Goal: Transaction & Acquisition: Purchase product/service

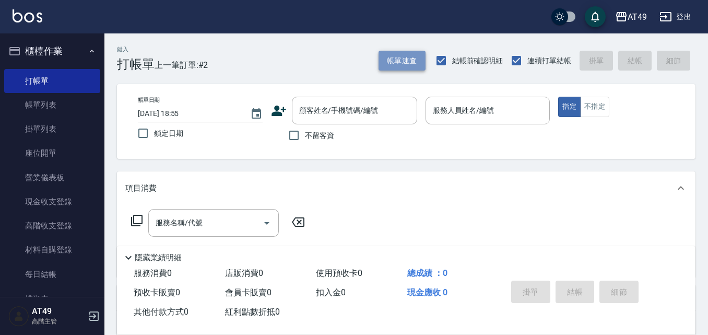
click at [416, 66] on font "帳單速查" at bounding box center [402, 61] width 30 height 14
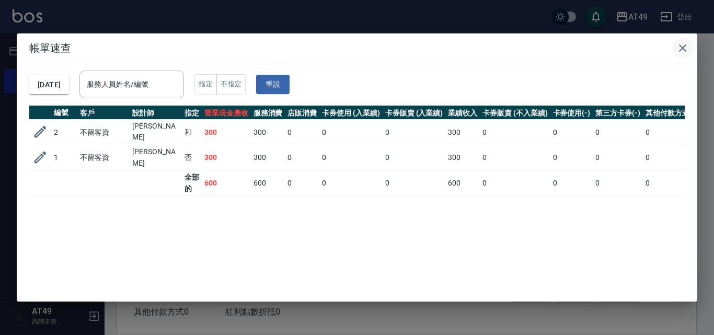
click at [680, 46] on icon "button" at bounding box center [682, 47] width 7 height 7
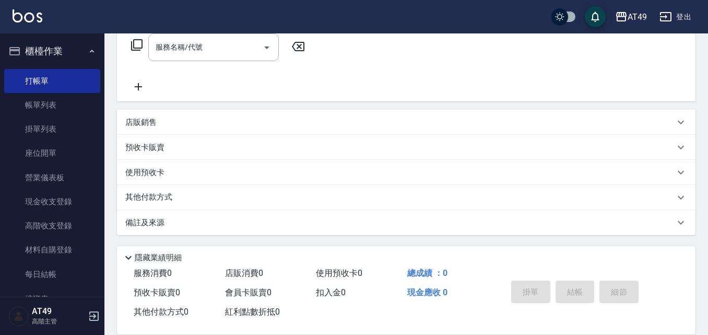
scroll to position [176, 0]
click at [148, 118] on font "店販銷售" at bounding box center [140, 121] width 31 height 9
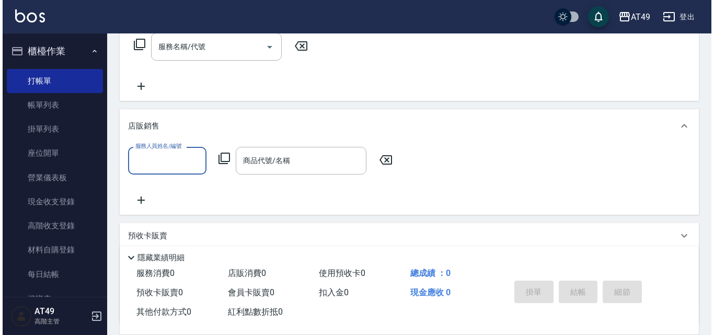
scroll to position [0, 0]
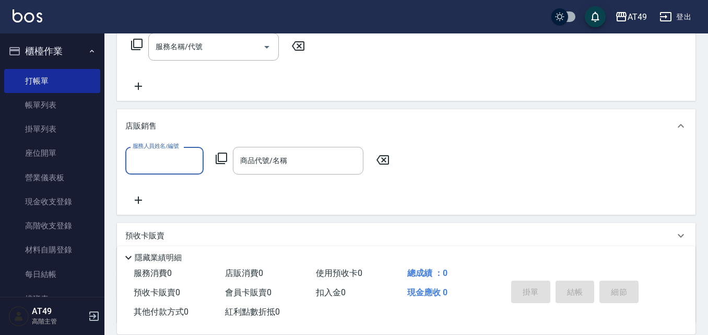
click at [225, 163] on icon at bounding box center [221, 158] width 13 height 13
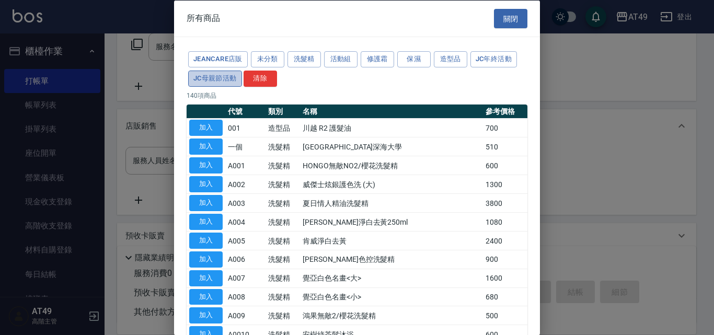
click at [219, 83] on font "JC母親節活動" at bounding box center [214, 78] width 43 height 12
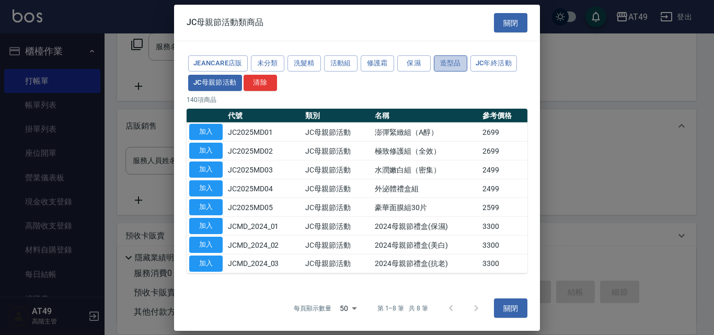
click at [444, 64] on font "造型品" at bounding box center [450, 63] width 21 height 8
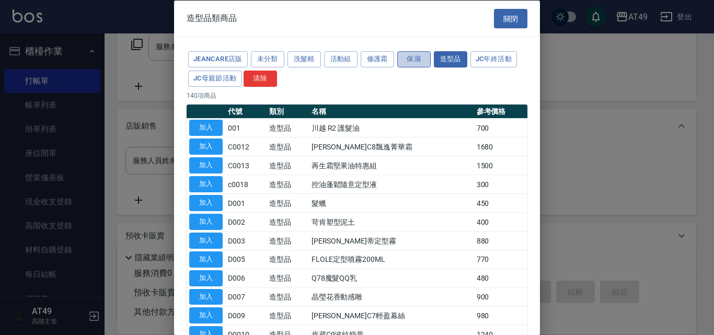
click at [416, 55] on font "保濕" at bounding box center [413, 59] width 14 height 8
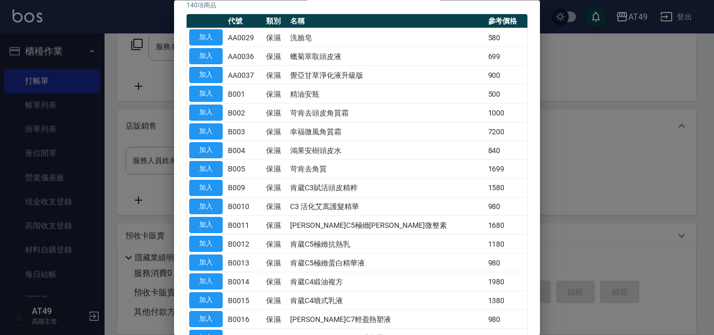
scroll to position [38, 0]
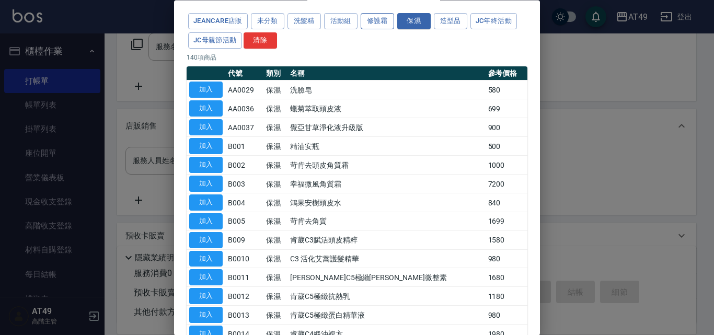
click at [378, 17] on font "修護霜" at bounding box center [377, 21] width 21 height 8
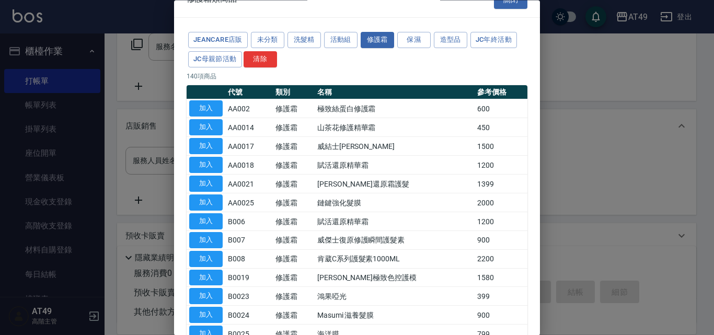
scroll to position [0, 0]
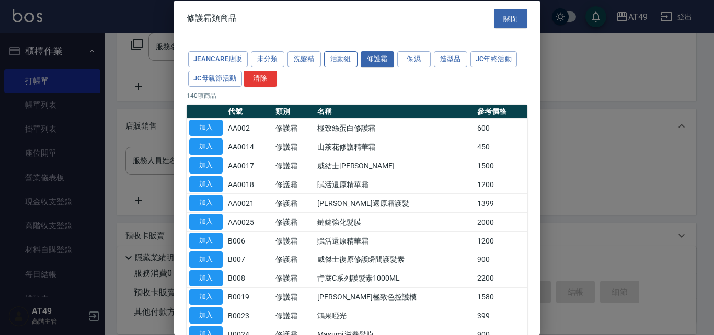
click at [339, 61] on font "活動組" at bounding box center [340, 59] width 21 height 8
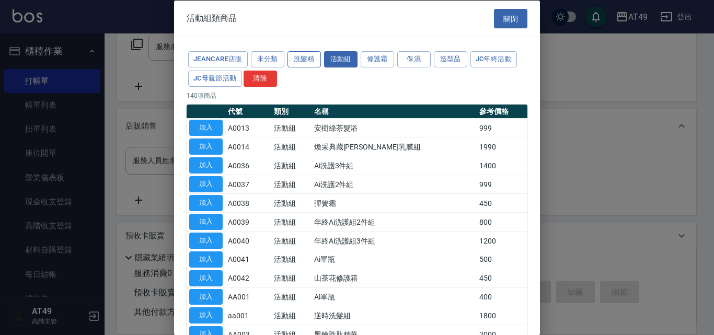
click at [296, 62] on font "洗髮精" at bounding box center [304, 59] width 21 height 12
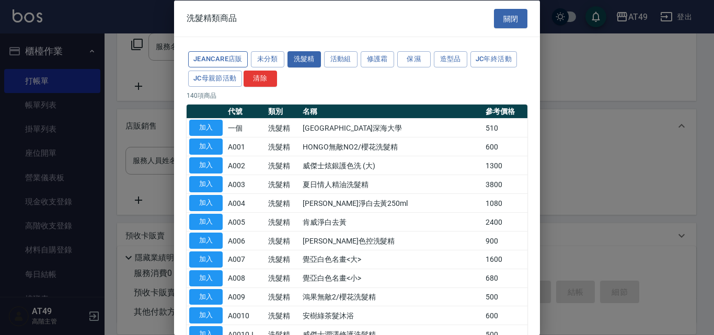
click at [219, 56] on font "JeanCare店販" at bounding box center [217, 59] width 49 height 8
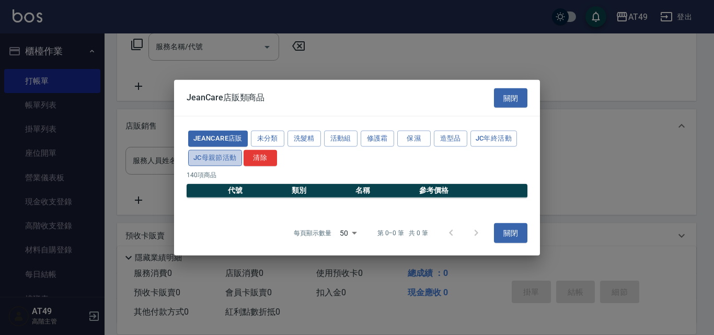
click at [192, 150] on button "JC母親節活動" at bounding box center [215, 158] width 54 height 16
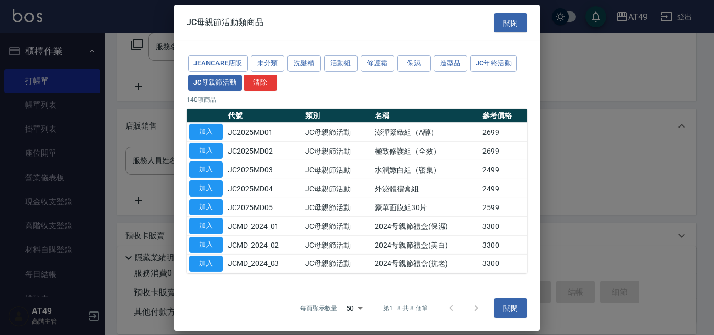
click at [490, 16] on div "JC母親節活動類商品 關閉" at bounding box center [357, 22] width 366 height 37
click at [516, 24] on font "關閉" at bounding box center [510, 22] width 15 height 8
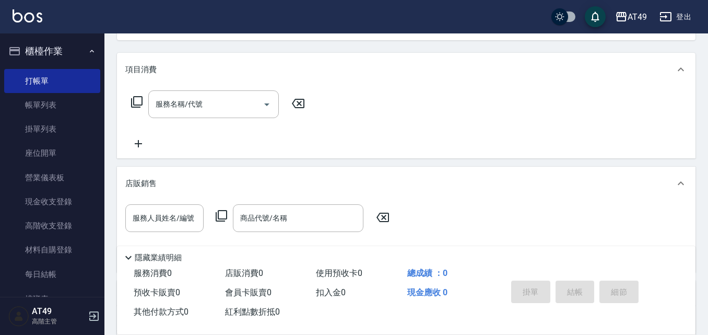
scroll to position [209, 0]
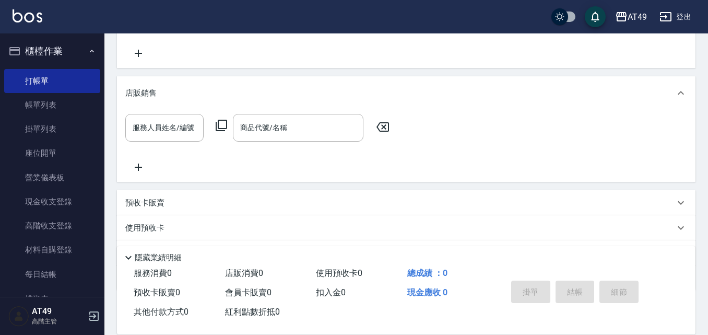
click at [679, 92] on icon at bounding box center [681, 93] width 13 height 13
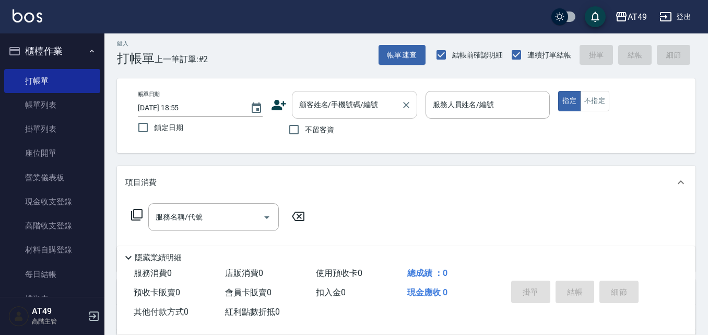
scroll to position [0, 0]
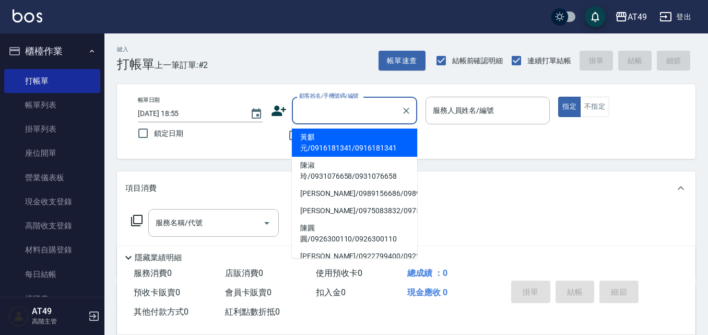
click at [335, 119] on input "顧客姓名/手機號碼/編號" at bounding box center [347, 110] width 100 height 18
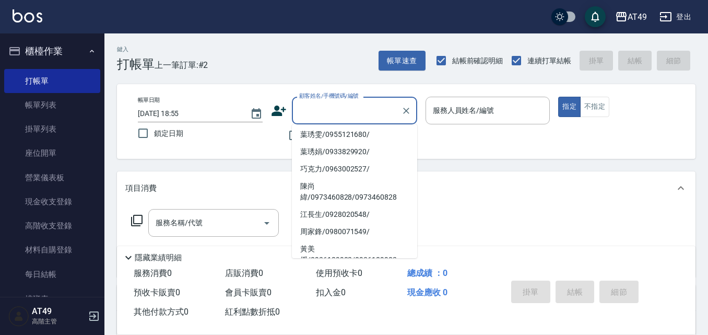
scroll to position [209, 0]
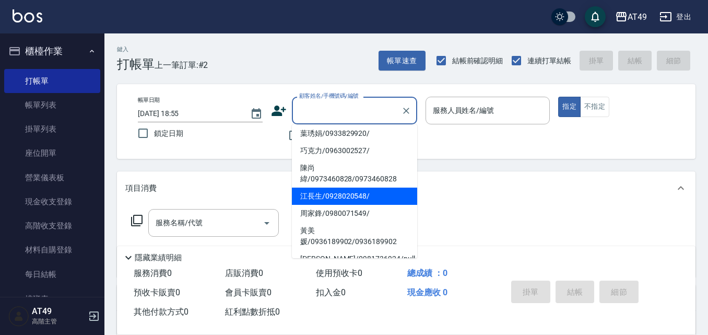
click at [352, 205] on li "江長生/0928020548/" at bounding box center [354, 196] width 125 height 17
type input "江長生/0928020548/"
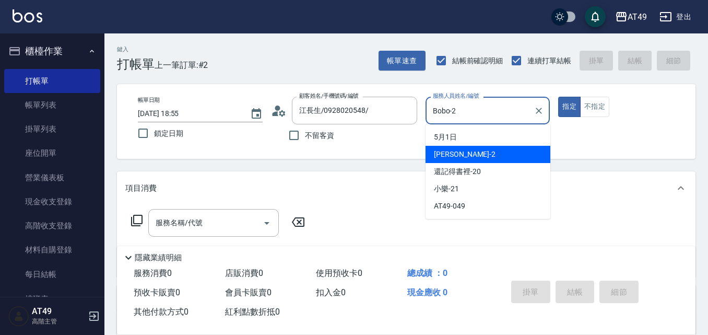
click at [494, 117] on input "Bobo-2" at bounding box center [481, 110] width 100 height 18
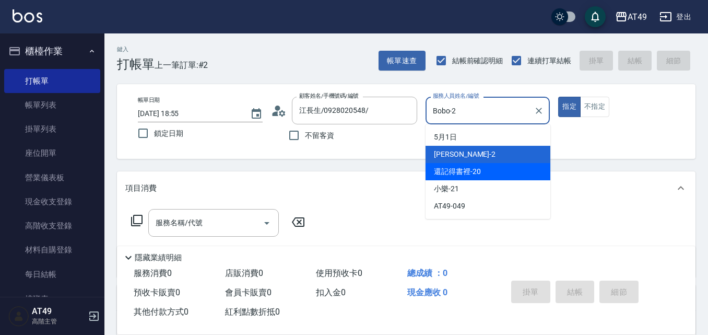
click at [480, 177] on div "還記得書裡 -20" at bounding box center [488, 171] width 125 height 17
type input "卉卉-20"
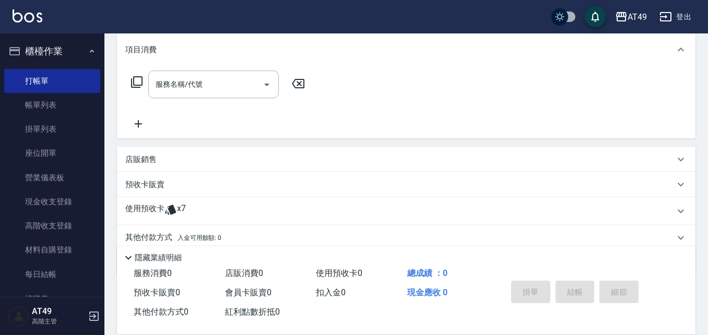
scroll to position [157, 0]
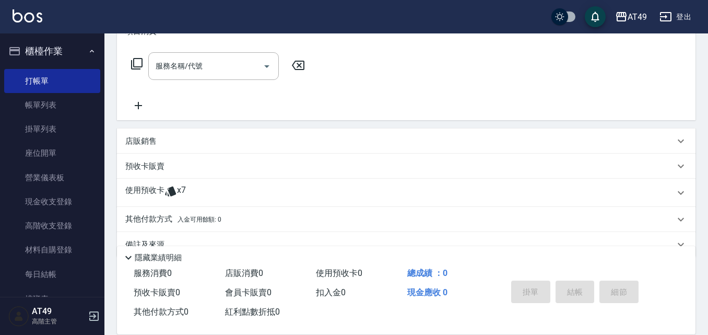
click at [215, 189] on div "使用預收卡 x7" at bounding box center [400, 193] width 550 height 16
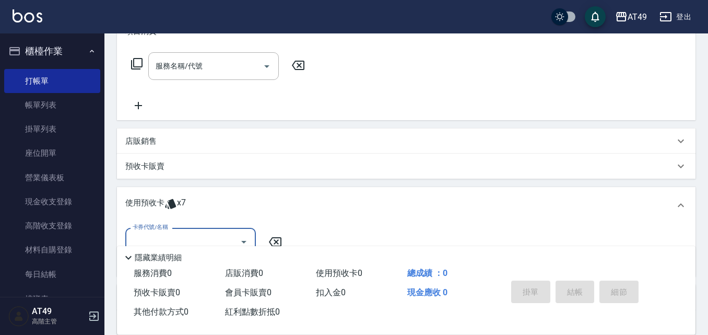
scroll to position [0, 0]
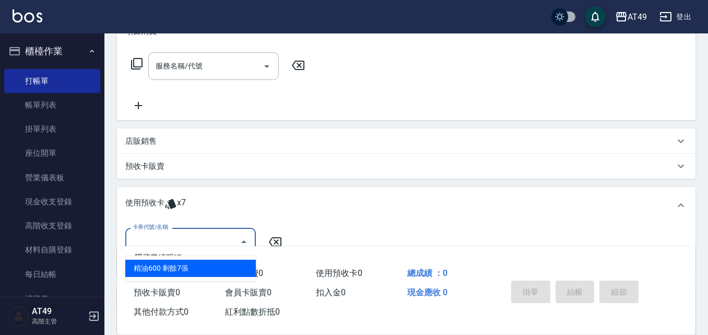
click at [222, 233] on input "卡券代號/名稱" at bounding box center [183, 242] width 106 height 18
click at [198, 267] on div "精油600 剩餘7張" at bounding box center [190, 268] width 131 height 17
type input "精油600"
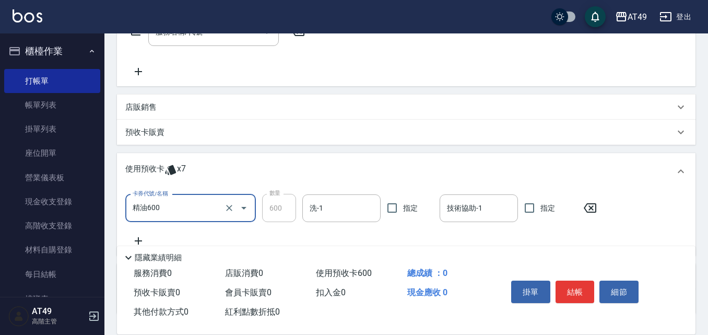
scroll to position [209, 0]
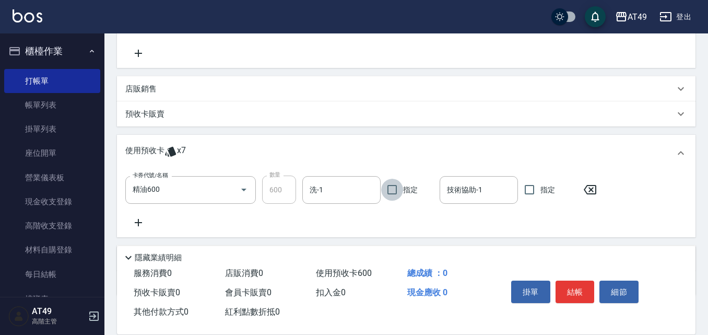
click at [391, 191] on input "指定" at bounding box center [392, 190] width 22 height 22
checkbox input "true"
click at [352, 191] on input "洗-1" at bounding box center [341, 190] width 69 height 18
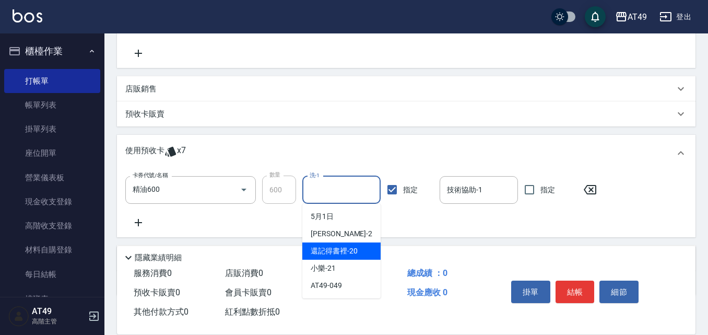
click at [342, 250] on font "還記得書裡" at bounding box center [329, 251] width 37 height 8
type input "卉卉-20"
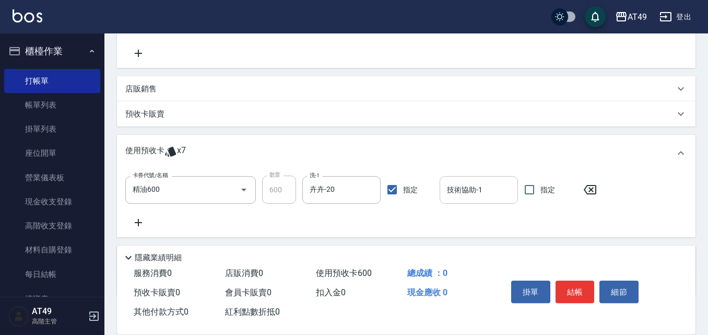
click at [476, 189] on input "技術協助-1" at bounding box center [479, 190] width 69 height 18
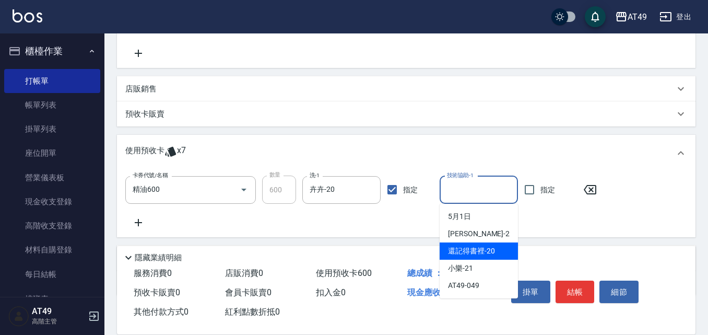
click at [470, 253] on font "還記得書裡" at bounding box center [466, 251] width 37 height 8
type input "卉卉-20"
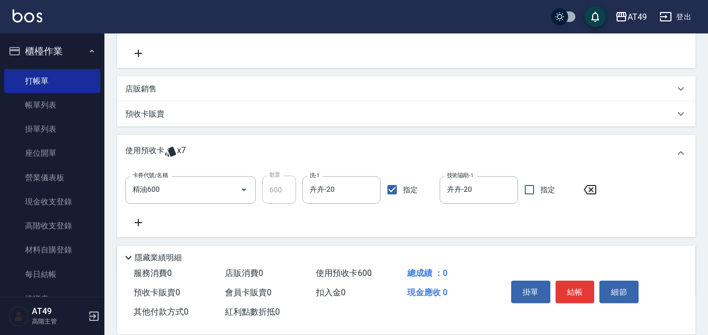
click at [543, 191] on font "指定" at bounding box center [548, 189] width 15 height 8
click at [541, 191] on input "指定" at bounding box center [530, 190] width 22 height 22
checkbox input "true"
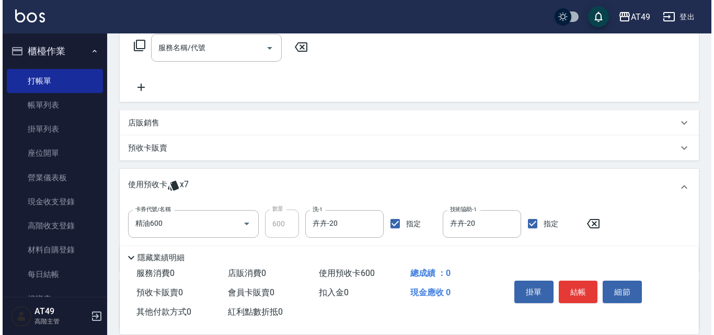
scroll to position [157, 0]
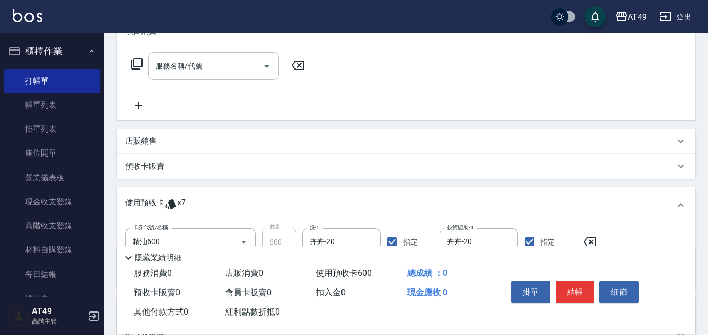
click at [199, 67] on input "服務名稱/代號" at bounding box center [206, 66] width 106 height 18
click at [135, 67] on icon at bounding box center [136, 63] width 11 height 11
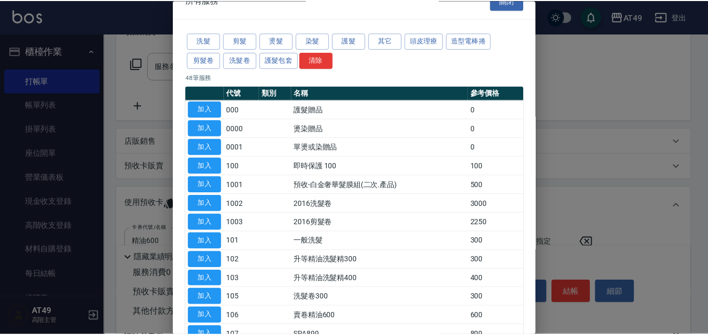
scroll to position [0, 0]
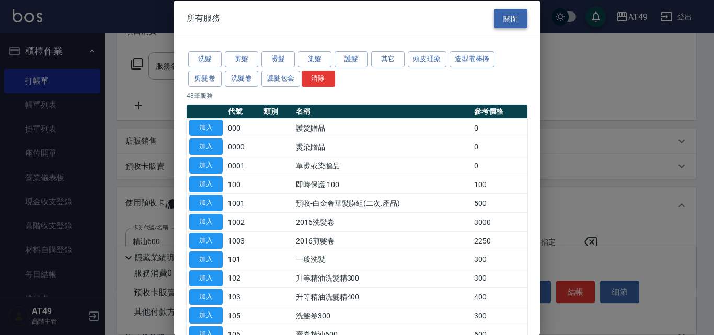
click at [520, 14] on button "關閉" at bounding box center [510, 18] width 33 height 20
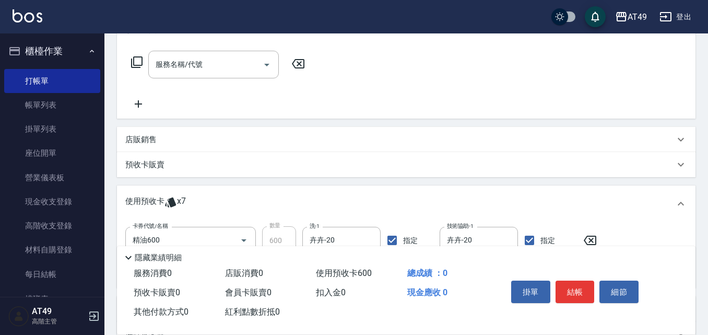
scroll to position [166, 0]
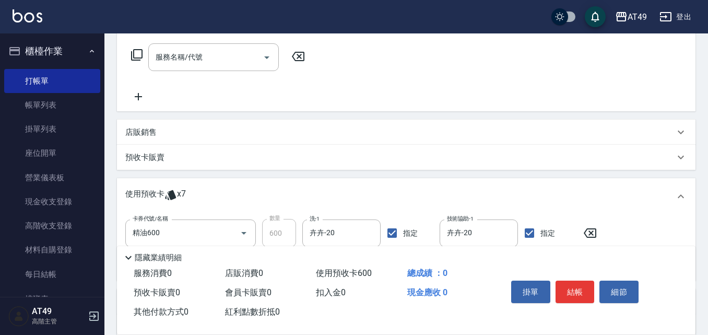
click at [144, 135] on font "店販銷售" at bounding box center [140, 131] width 31 height 9
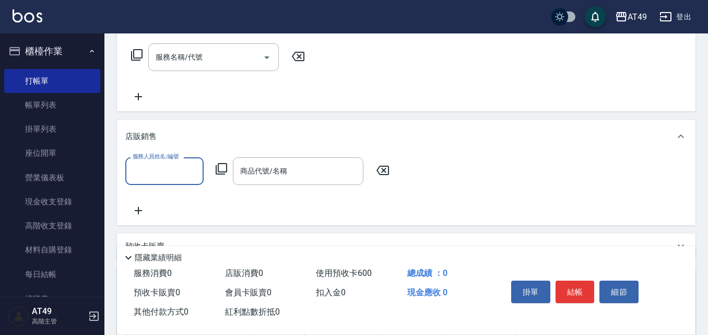
scroll to position [0, 0]
click at [164, 170] on input "服務人員姓名/編號" at bounding box center [164, 171] width 69 height 18
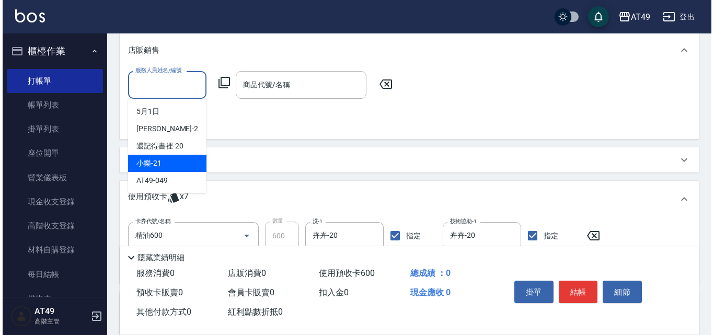
scroll to position [270, 0]
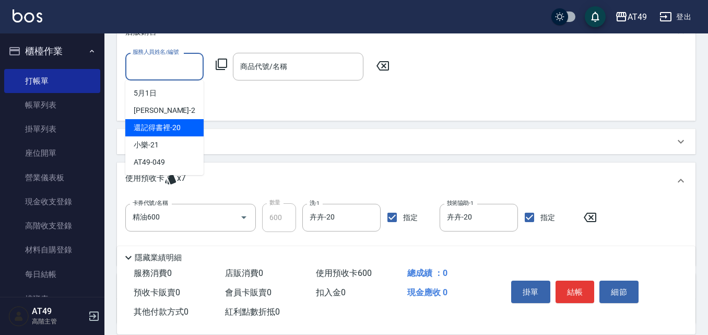
click at [185, 126] on div "還記得書裡 -20" at bounding box center [164, 127] width 78 height 17
type input "卉卉-20"
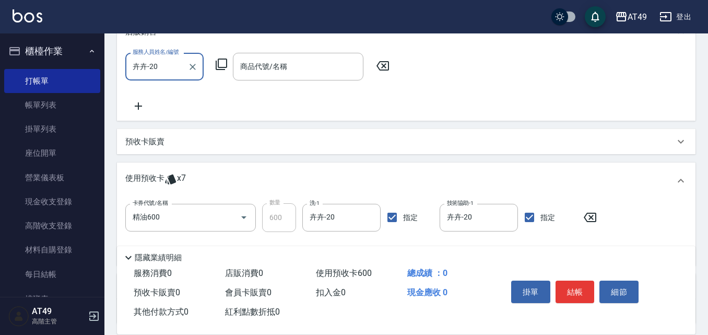
click at [223, 66] on icon at bounding box center [221, 64] width 13 height 13
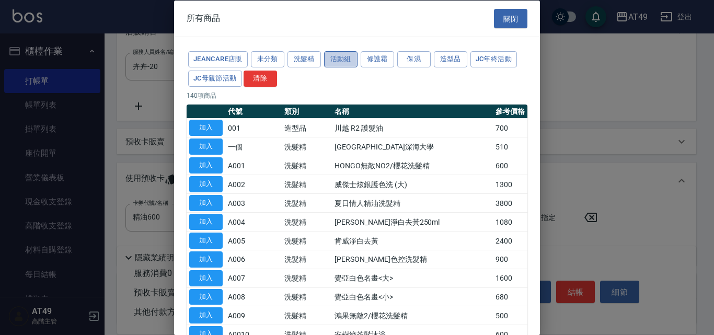
click at [338, 63] on font "活動組" at bounding box center [340, 59] width 21 height 12
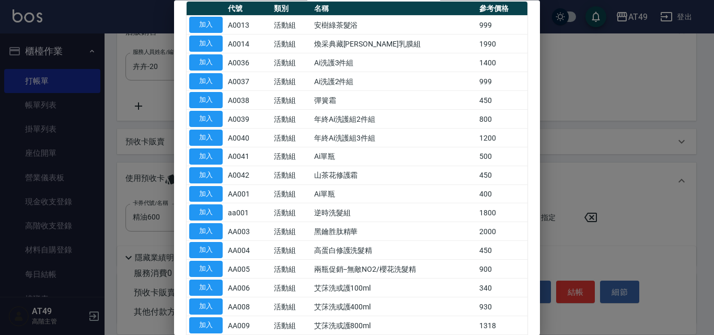
scroll to position [50, 0]
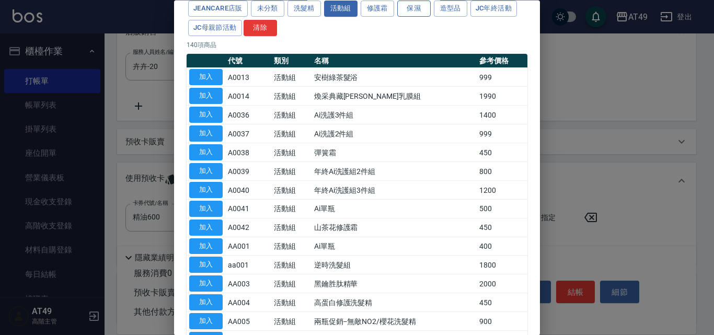
click at [418, 9] on font "保濕" at bounding box center [413, 9] width 14 height 8
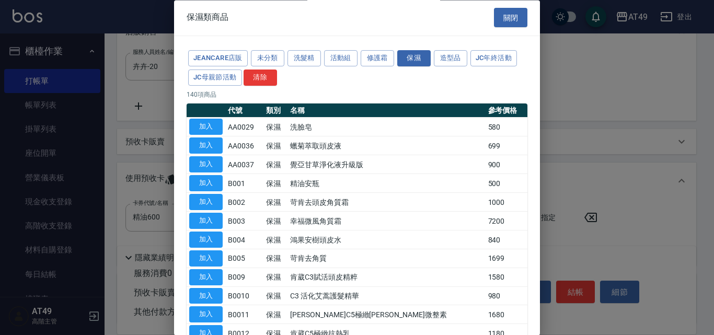
scroll to position [0, 0]
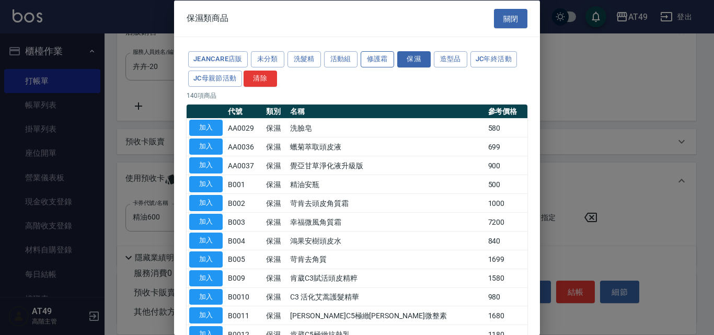
click at [374, 55] on font "修護霜" at bounding box center [377, 59] width 21 height 8
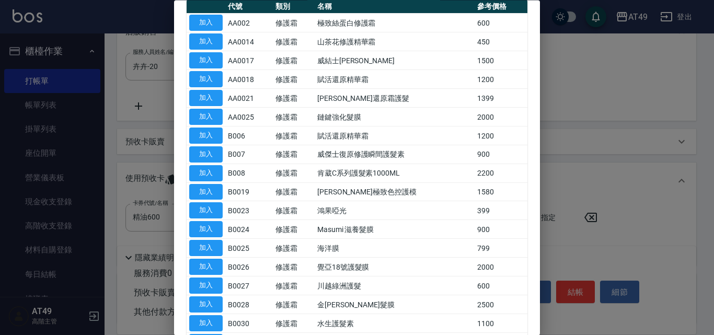
scroll to position [157, 0]
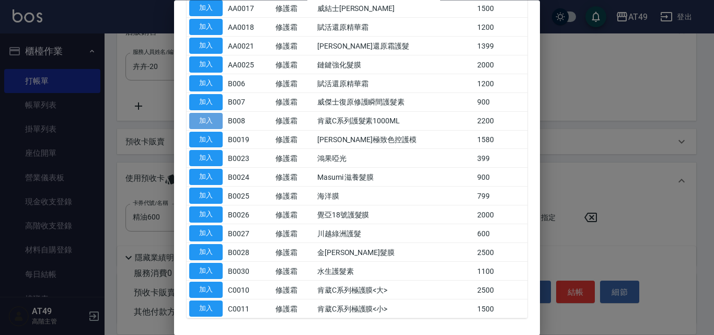
click at [218, 124] on button "加入" at bounding box center [205, 121] width 33 height 16
type input "肯葳C系列護髮素1000ML"
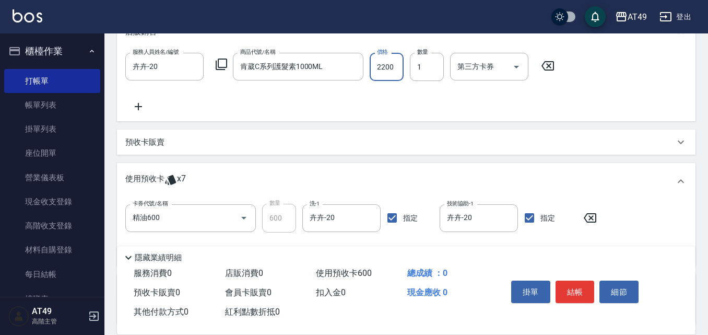
click at [378, 66] on input "2200" at bounding box center [387, 67] width 34 height 28
type input "2194"
click at [579, 288] on font "結帳" at bounding box center [575, 291] width 16 height 9
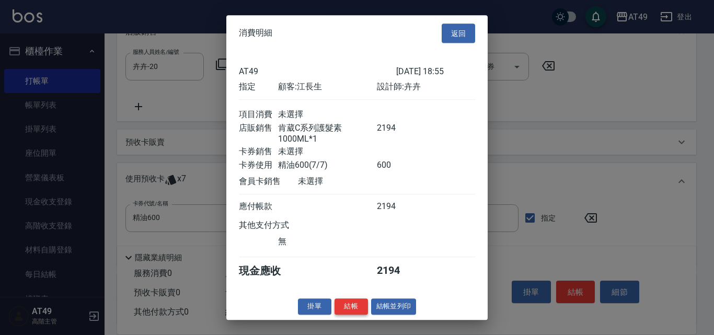
click at [355, 312] on font "結帳" at bounding box center [351, 306] width 14 height 12
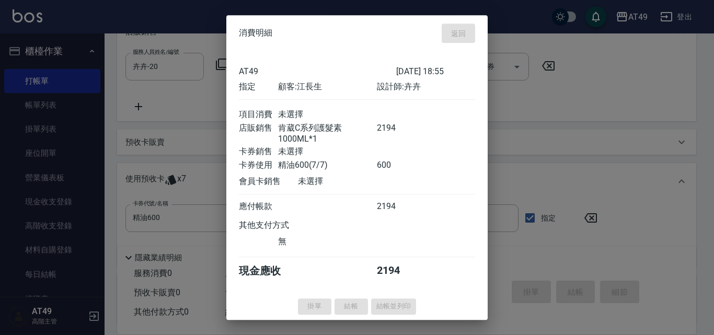
type input "[DATE] 20:00"
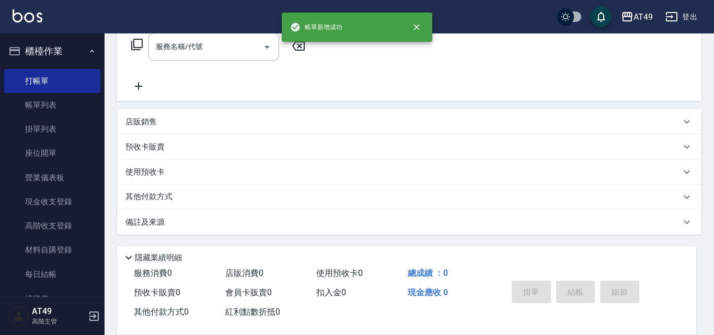
scroll to position [0, 0]
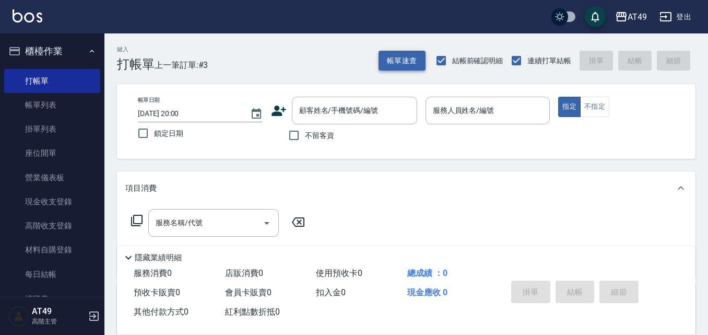
click at [391, 59] on font "帳單速查" at bounding box center [402, 60] width 30 height 8
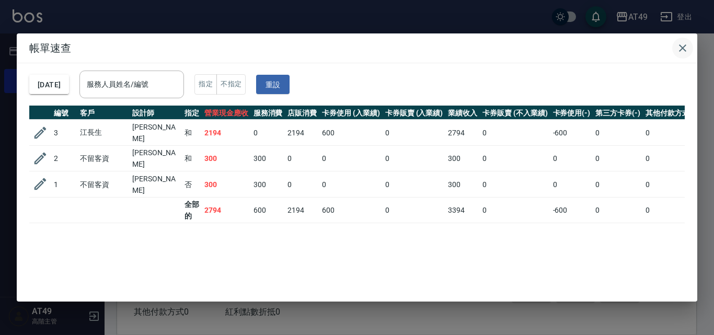
click at [691, 48] on button "button" at bounding box center [682, 48] width 21 height 21
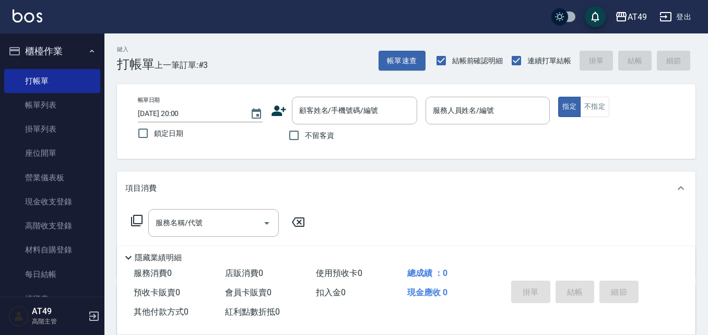
drag, startPoint x: 678, startPoint y: 1, endPoint x: 429, endPoint y: 190, distance: 311.7
click at [429, 190] on div "項目消費" at bounding box center [400, 188] width 550 height 11
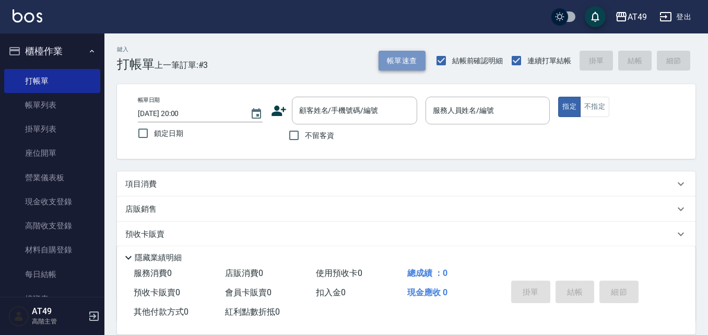
click at [410, 52] on button "帳單速查" at bounding box center [402, 61] width 47 height 20
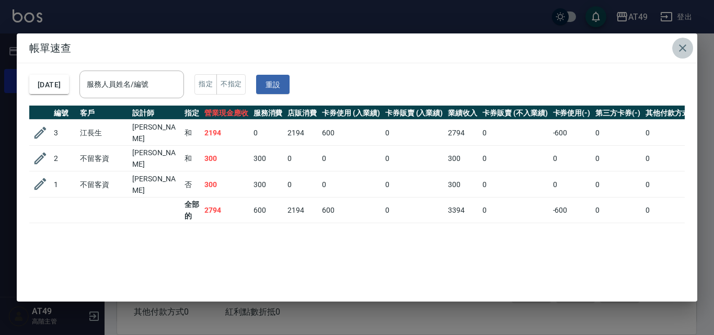
click at [681, 45] on icon "button" at bounding box center [682, 48] width 13 height 13
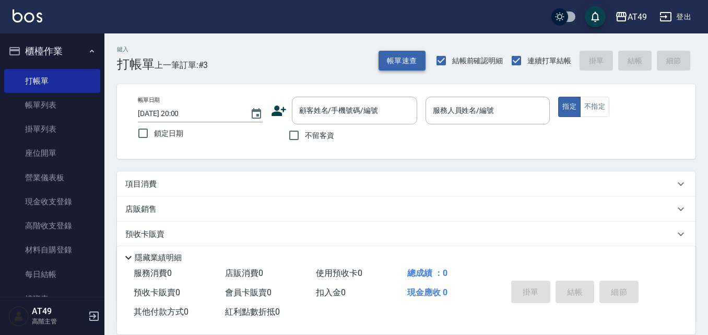
click at [414, 51] on button "帳單速查" at bounding box center [402, 61] width 47 height 20
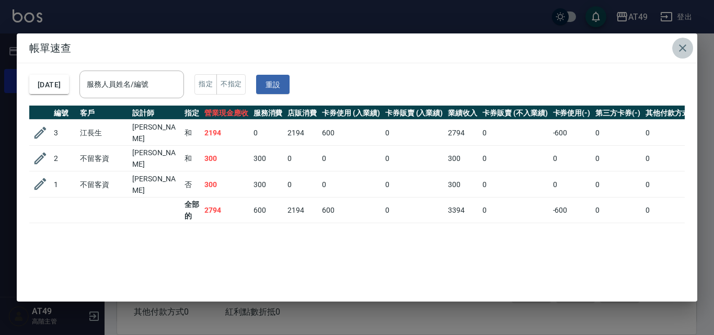
click at [688, 54] on icon "button" at bounding box center [682, 48] width 13 height 13
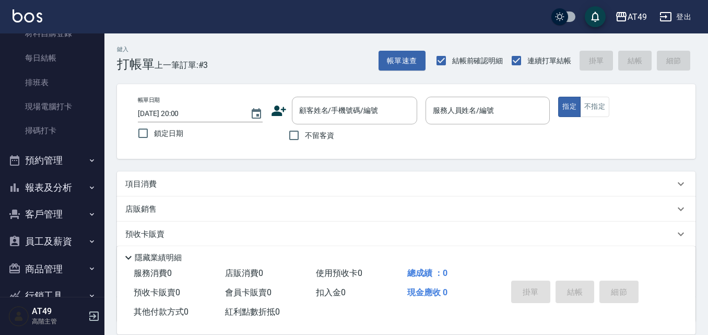
scroll to position [111, 0]
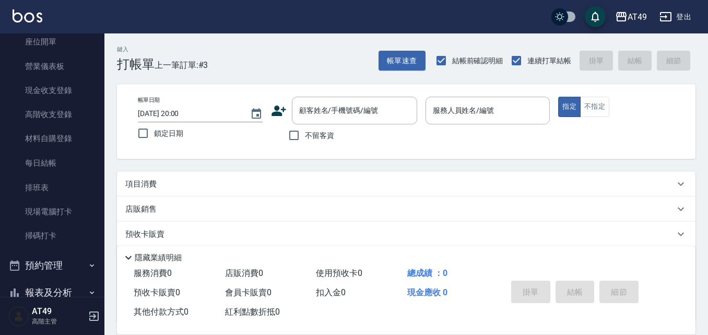
click at [90, 265] on icon "button" at bounding box center [92, 265] width 4 height 3
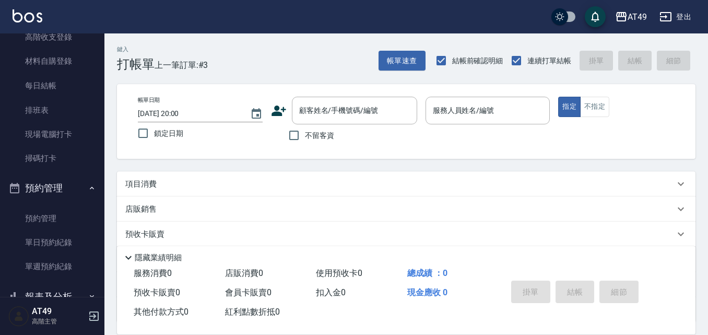
scroll to position [164, 0]
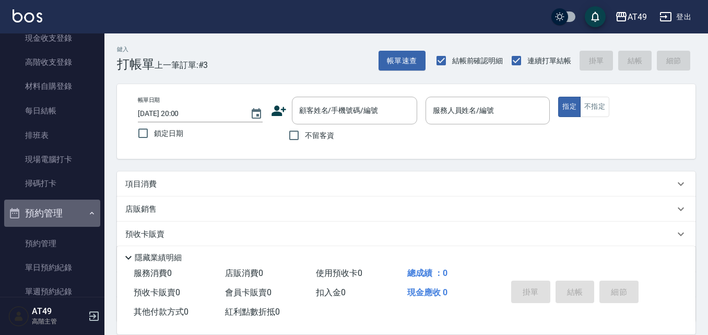
click at [77, 219] on button "預約管理" at bounding box center [52, 213] width 96 height 27
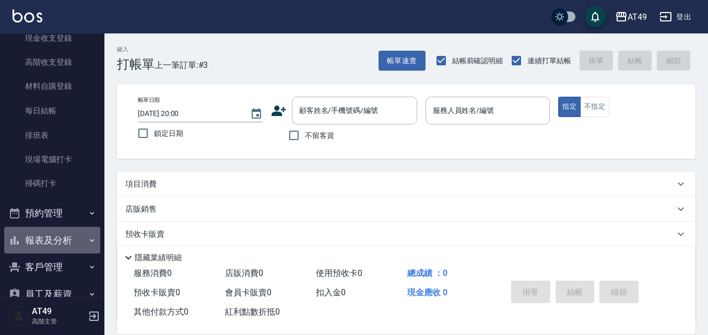
click at [76, 247] on button "報表及分析" at bounding box center [52, 240] width 96 height 27
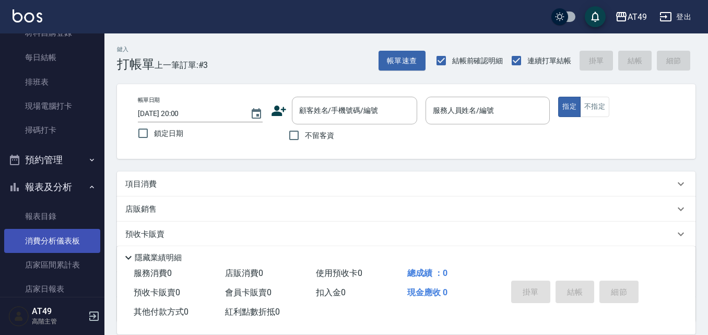
scroll to position [216, 0]
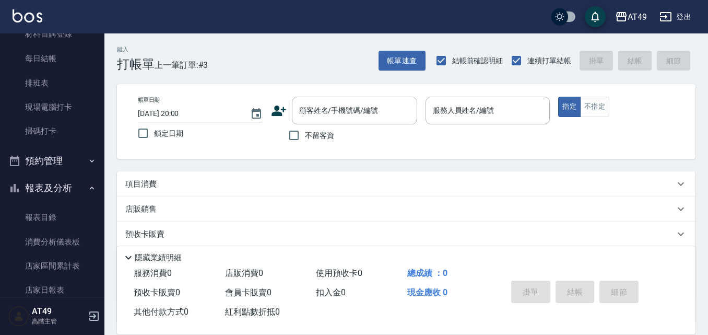
click at [54, 191] on button "報表及分析" at bounding box center [52, 188] width 96 height 27
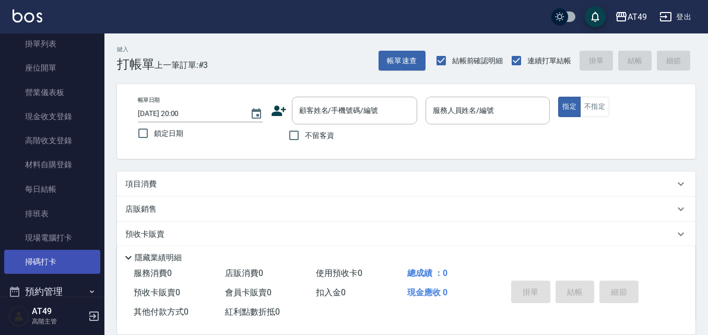
scroll to position [0, 0]
